Goal: Find specific page/section: Find specific page/section

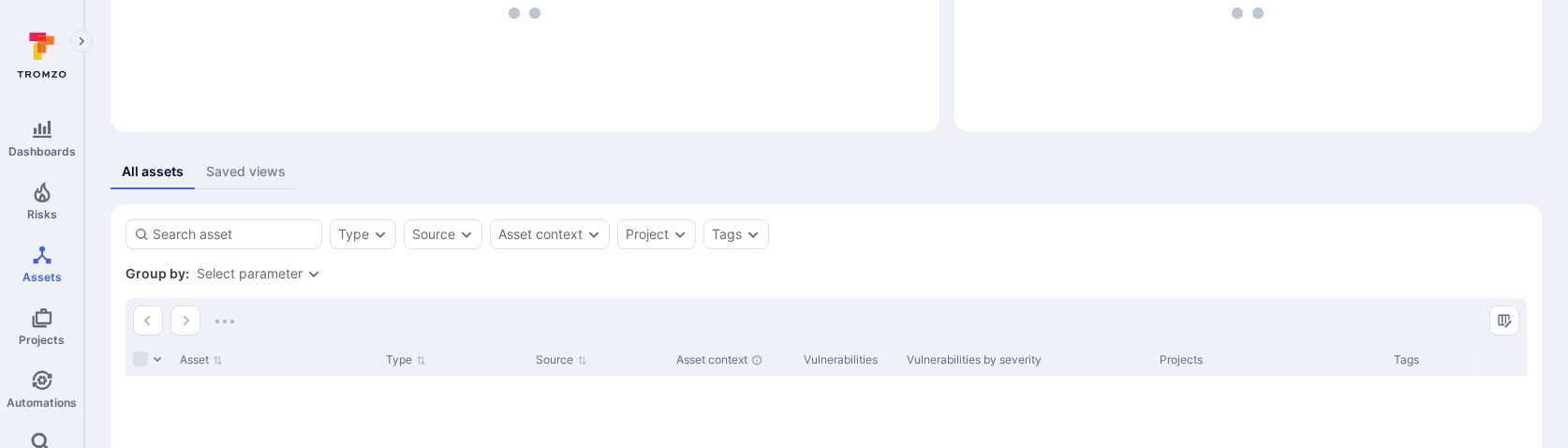
scroll to position [209, 0]
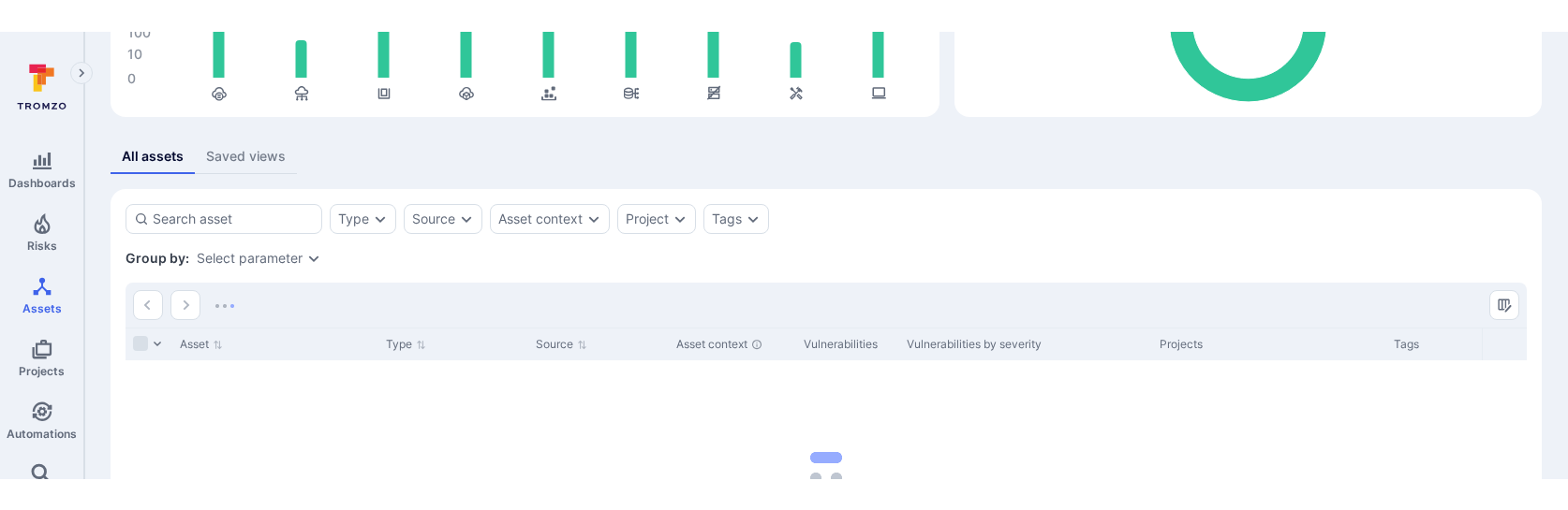
scroll to position [260, 0]
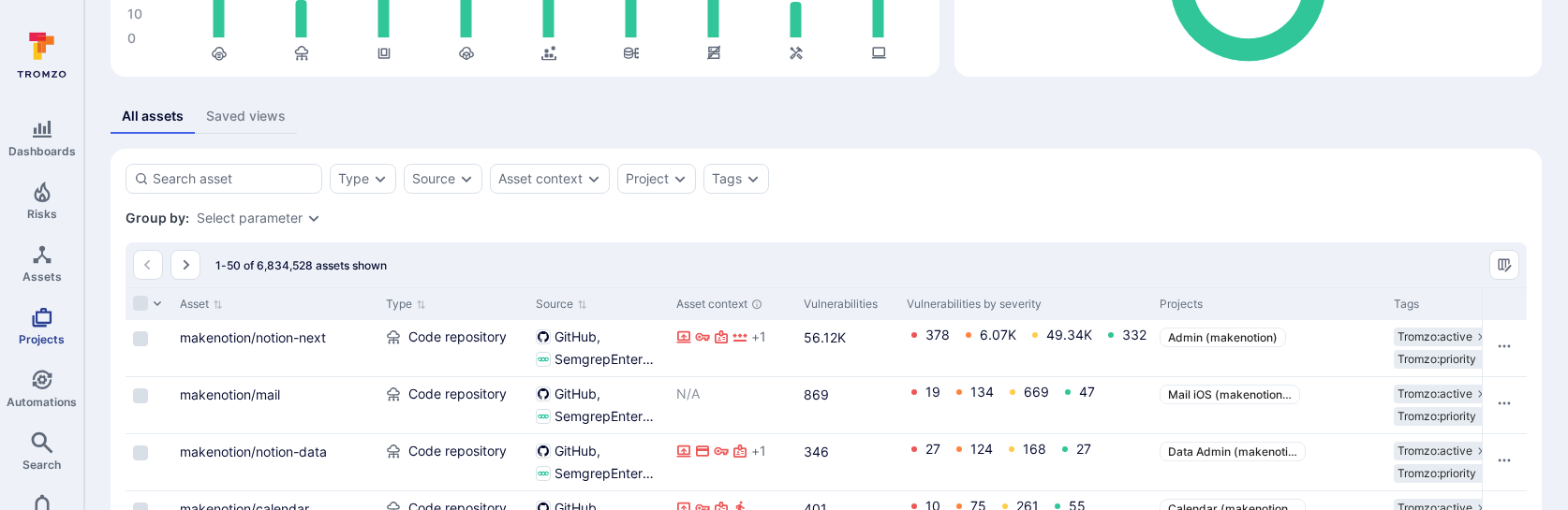
click at [44, 335] on span "Projects" at bounding box center [42, 339] width 46 height 14
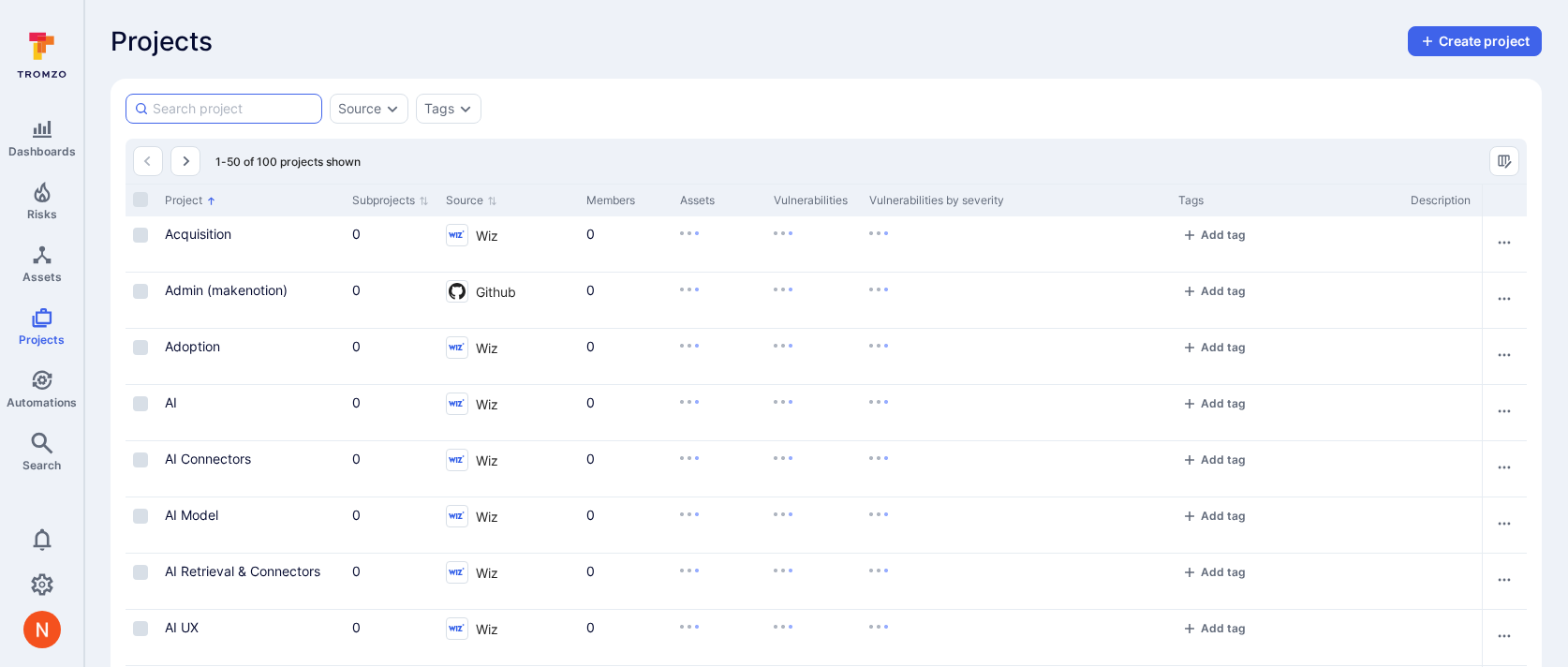
click at [258, 117] on input at bounding box center [233, 109] width 161 height 19
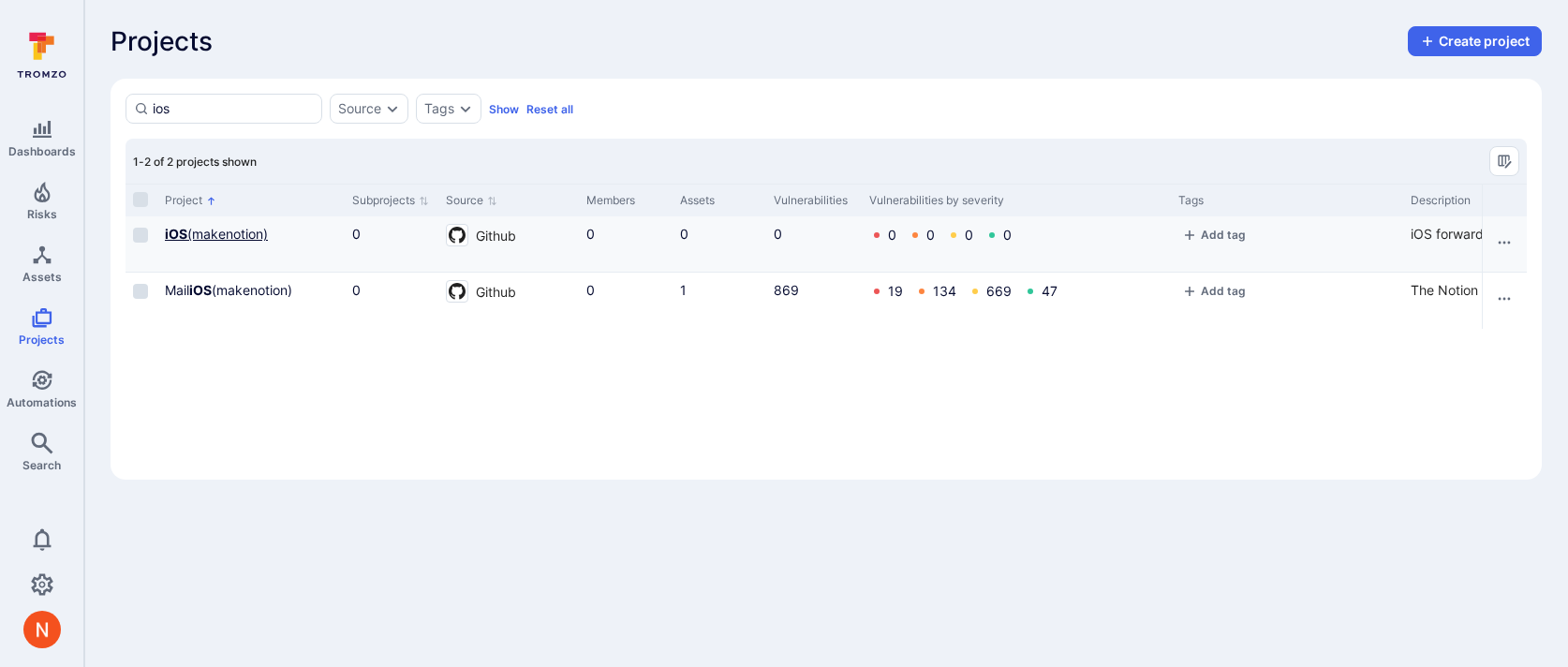
type input "ios"
click at [202, 231] on link "iOS (makenotion)" at bounding box center [216, 233] width 103 height 16
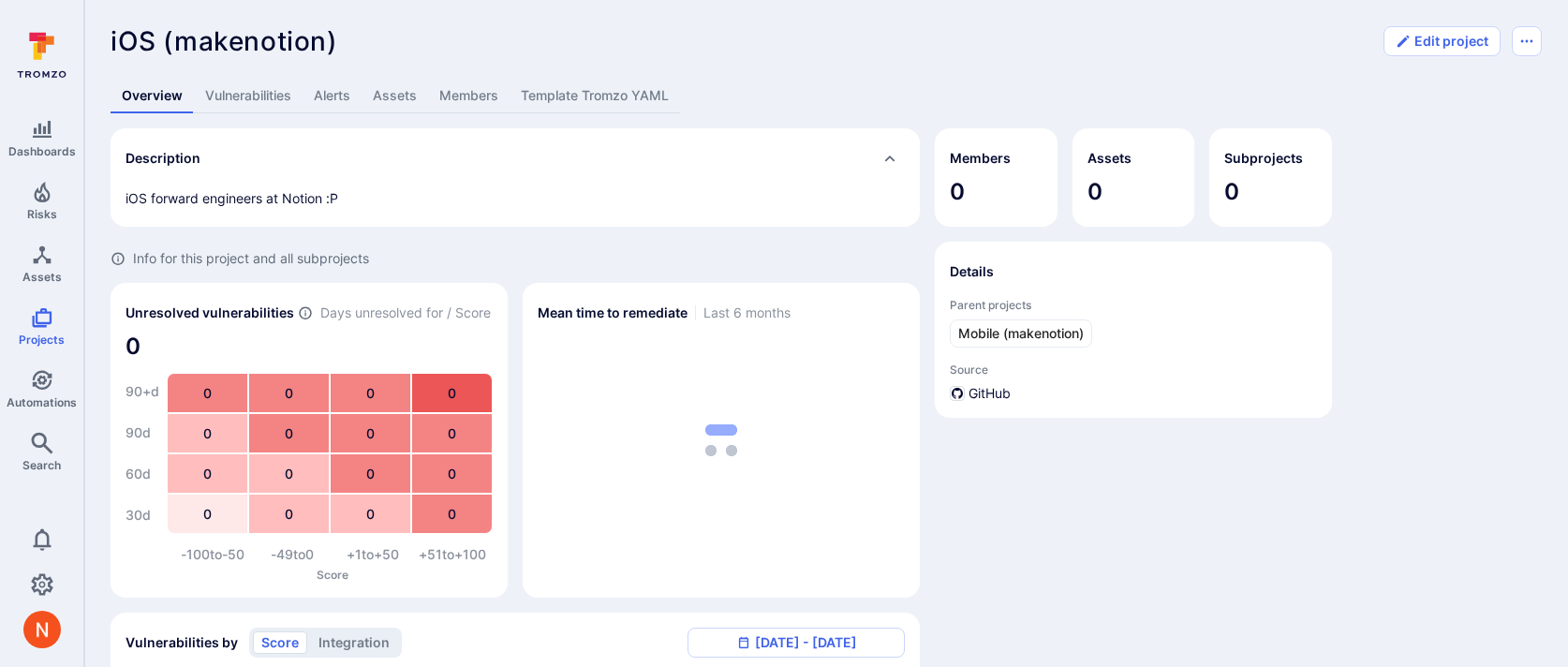
click at [611, 91] on link "Template Tromzo YAML" at bounding box center [594, 96] width 171 height 34
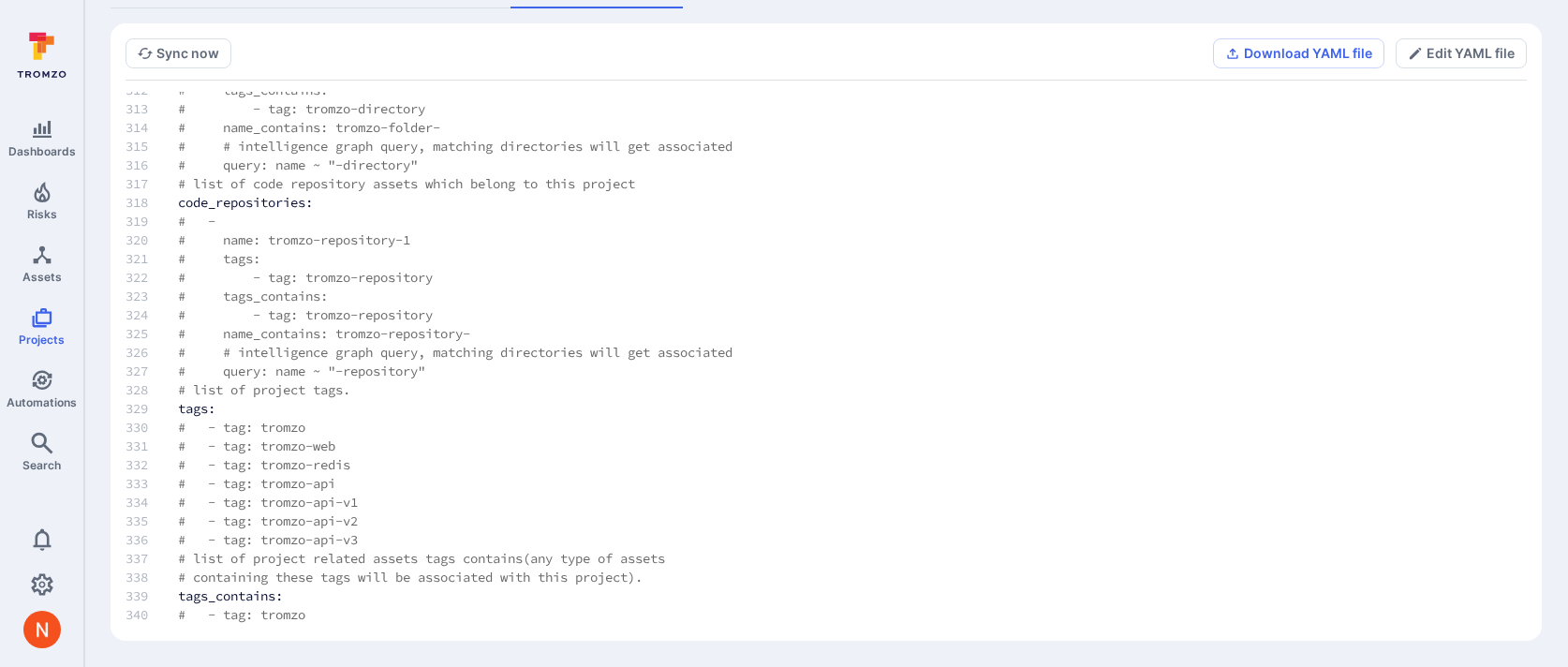
scroll to position [6188, 0]
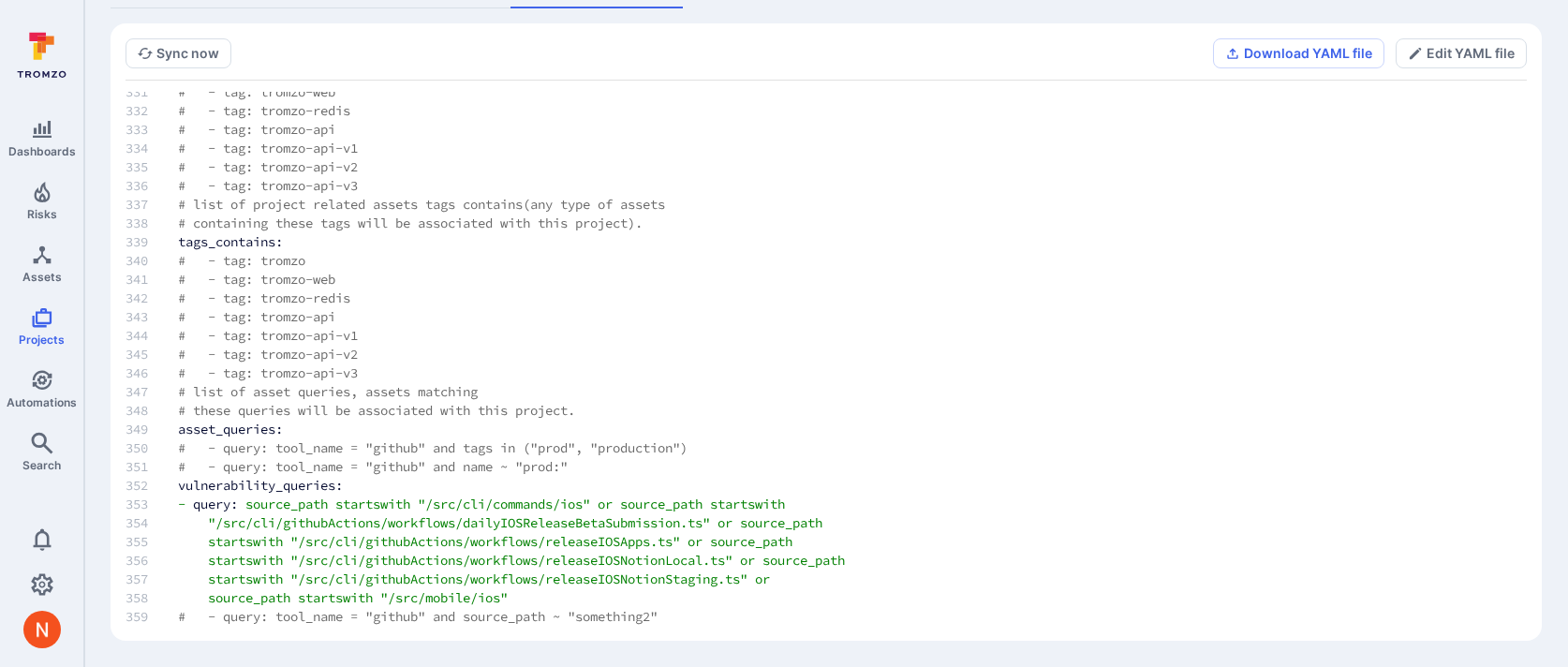
click at [577, 279] on td "# - tag: tromzo-web" at bounding box center [496, 279] width 697 height 19
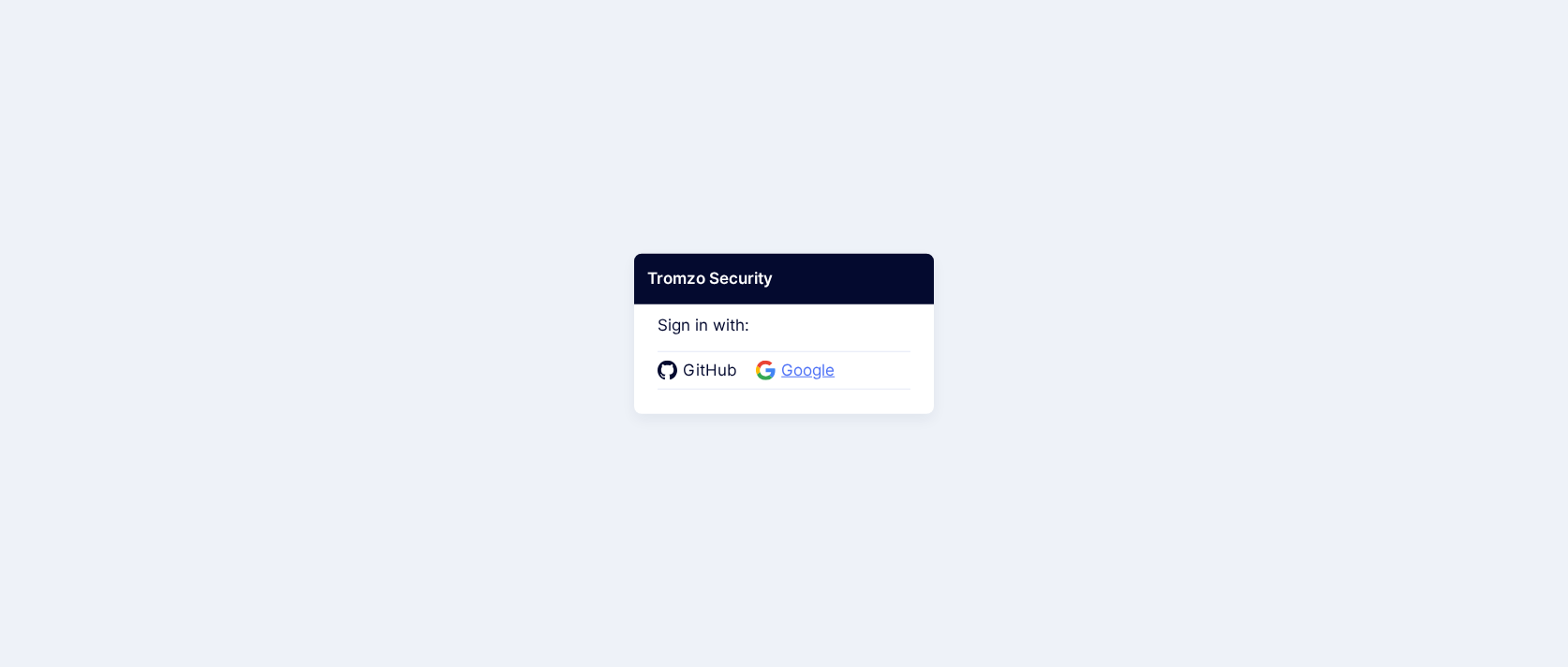
click at [808, 372] on span "Google" at bounding box center [808, 371] width 65 height 25
